Goal: Task Accomplishment & Management: Manage account settings

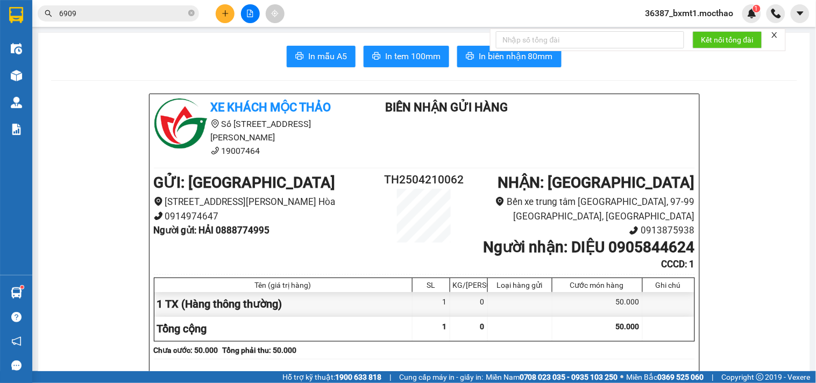
click at [659, 12] on span "36387_bxmt1.mocthao" at bounding box center [689, 12] width 105 height 13
click at [660, 39] on li "Đăng xuất" at bounding box center [690, 33] width 106 height 17
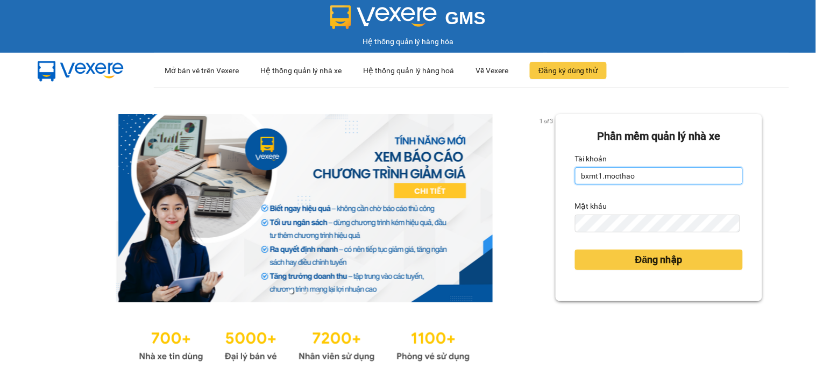
click at [607, 181] on input "bxmt1.mocthao" at bounding box center [659, 175] width 168 height 17
type input "vpth8.mocthao"
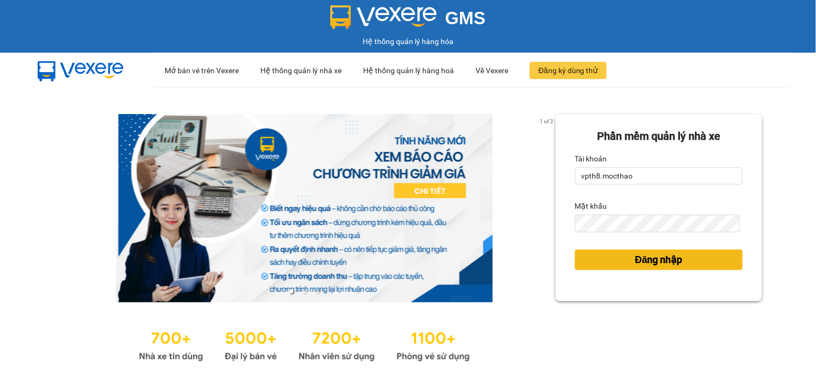
click at [588, 256] on button "Đăng nhập" at bounding box center [659, 259] width 168 height 20
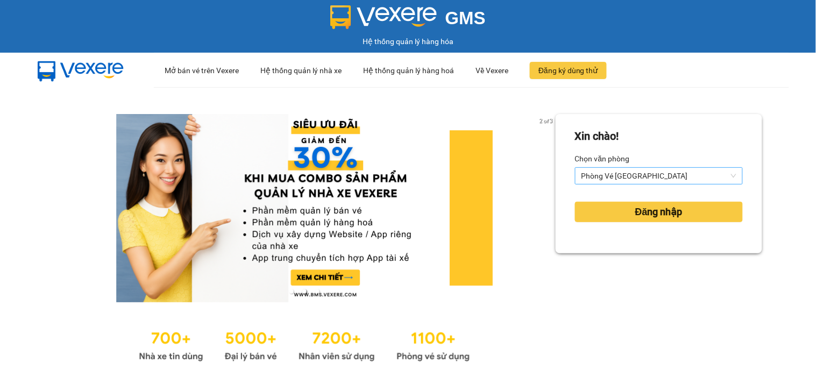
click at [587, 175] on span "Phòng Vé [GEOGRAPHIC_DATA]" at bounding box center [658, 176] width 155 height 16
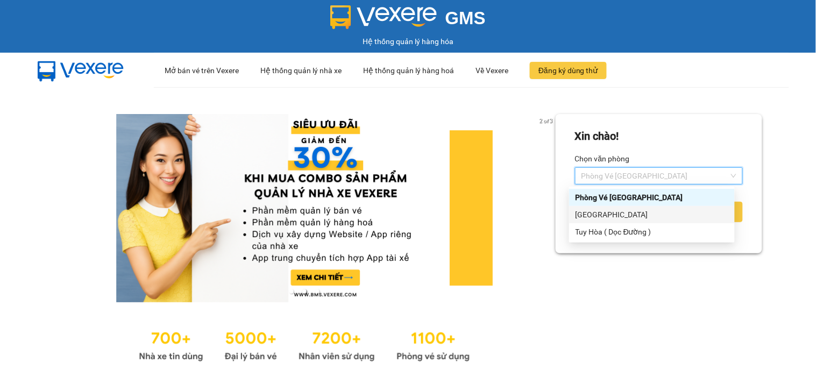
click at [582, 213] on div "[GEOGRAPHIC_DATA]" at bounding box center [651, 215] width 153 height 12
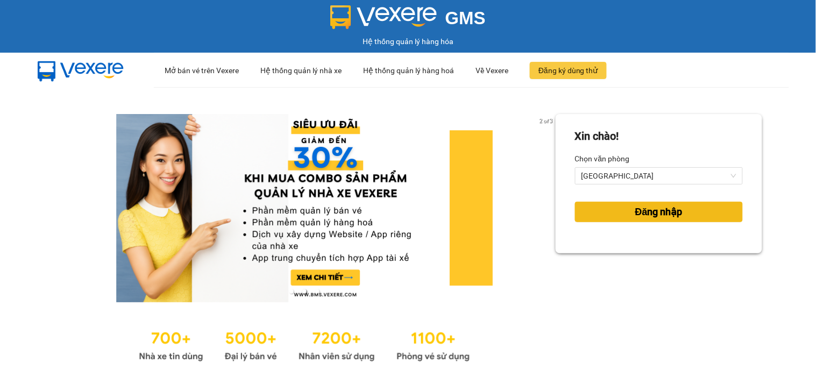
click at [594, 210] on button "Đăng nhập" at bounding box center [659, 212] width 168 height 20
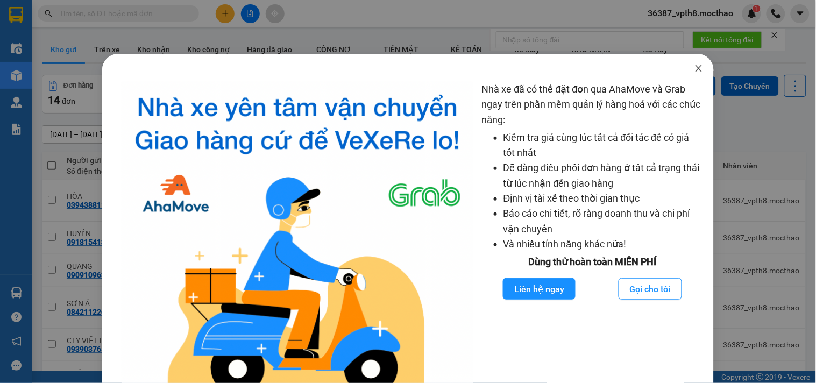
click at [696, 66] on icon "close" at bounding box center [699, 68] width 6 height 6
